Goal: Task Accomplishment & Management: Manage account settings

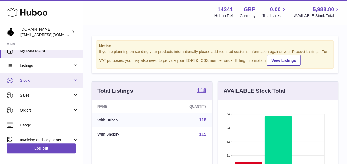
scroll to position [42, 0]
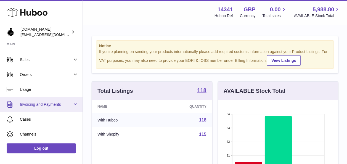
click at [58, 109] on link "Invoicing and Payments" at bounding box center [41, 104] width 83 height 15
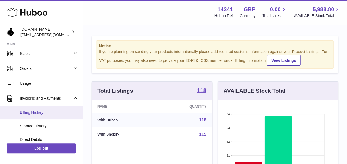
scroll to position [49, 0]
click at [61, 116] on link "Billing History" at bounding box center [41, 112] width 83 height 14
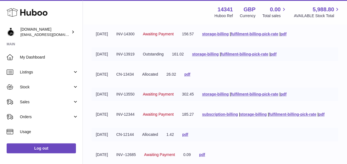
scroll to position [194, 0]
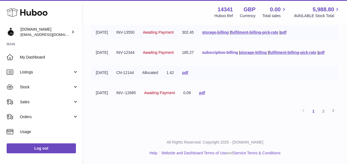
click at [202, 55] on link "subscription-billing" at bounding box center [220, 52] width 36 height 4
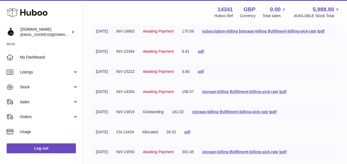
scroll to position [70, 0]
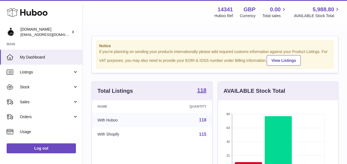
scroll to position [86, 120]
